Goal: Task Accomplishment & Management: Manage account settings

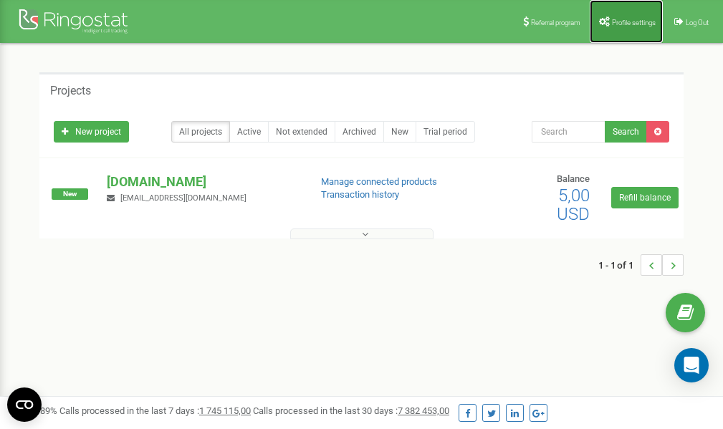
click at [621, 19] on span "Profile settings" at bounding box center [634, 23] width 44 height 8
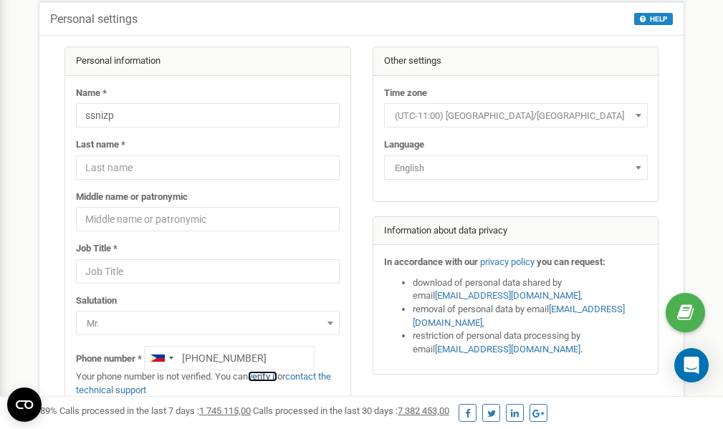
click at [270, 375] on link "verify it" at bounding box center [262, 376] width 29 height 11
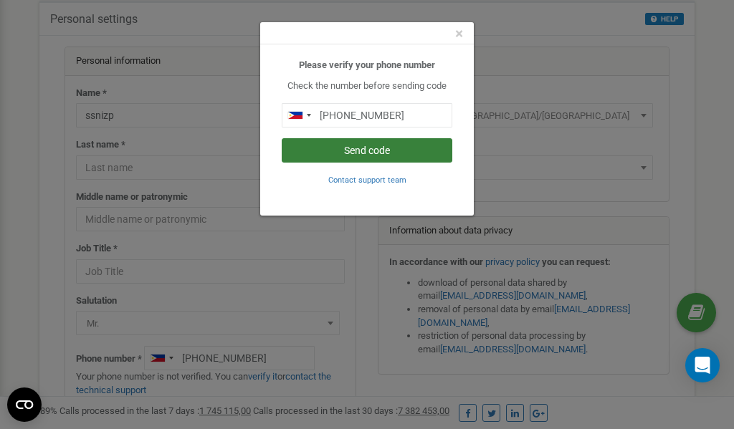
click at [377, 150] on button "Send code" at bounding box center [367, 150] width 171 height 24
